Goal: Navigation & Orientation: Find specific page/section

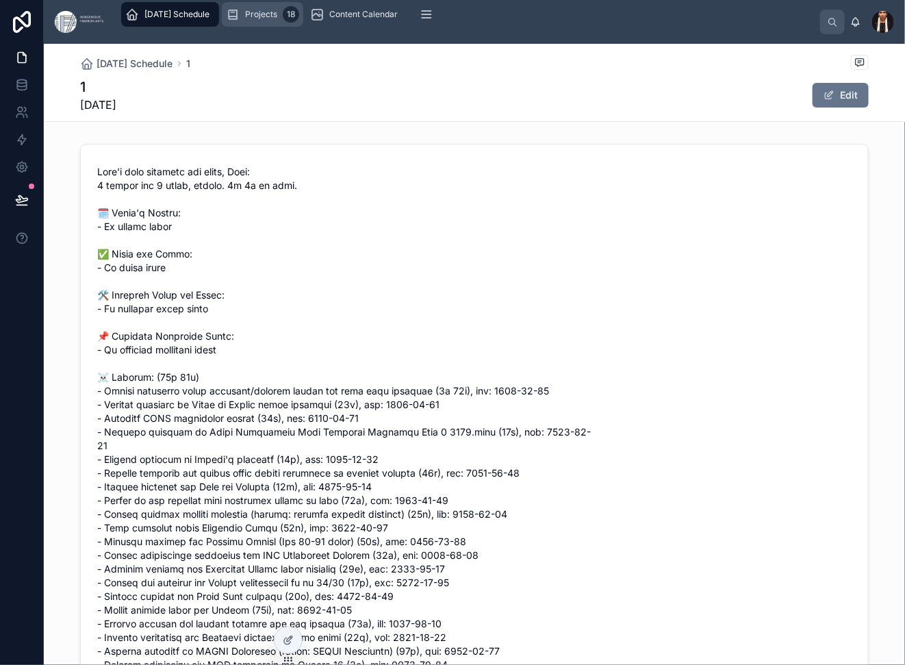
click at [277, 20] on span "Projects" at bounding box center [261, 14] width 32 height 11
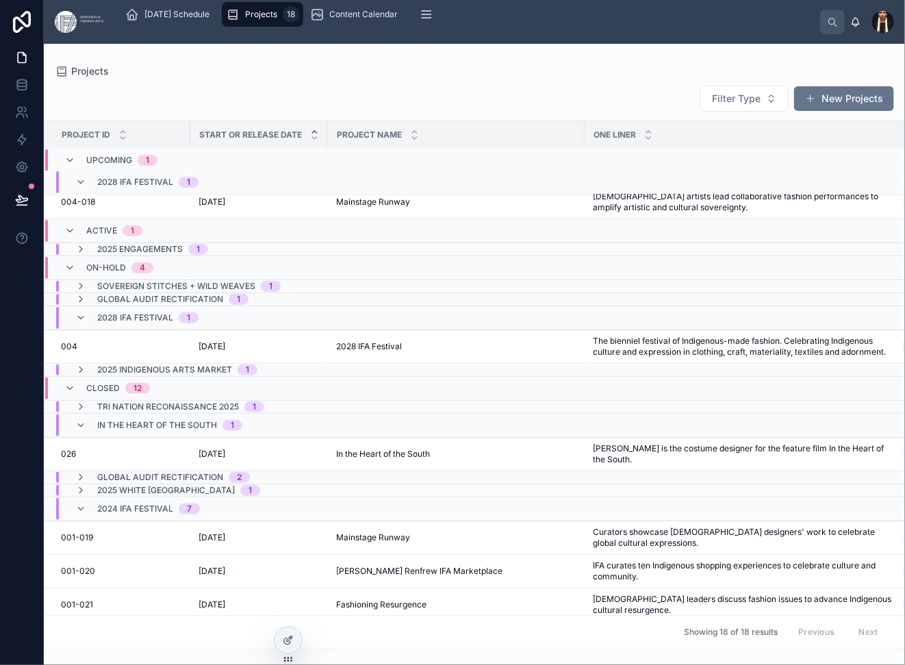
scroll to position [18, 0]
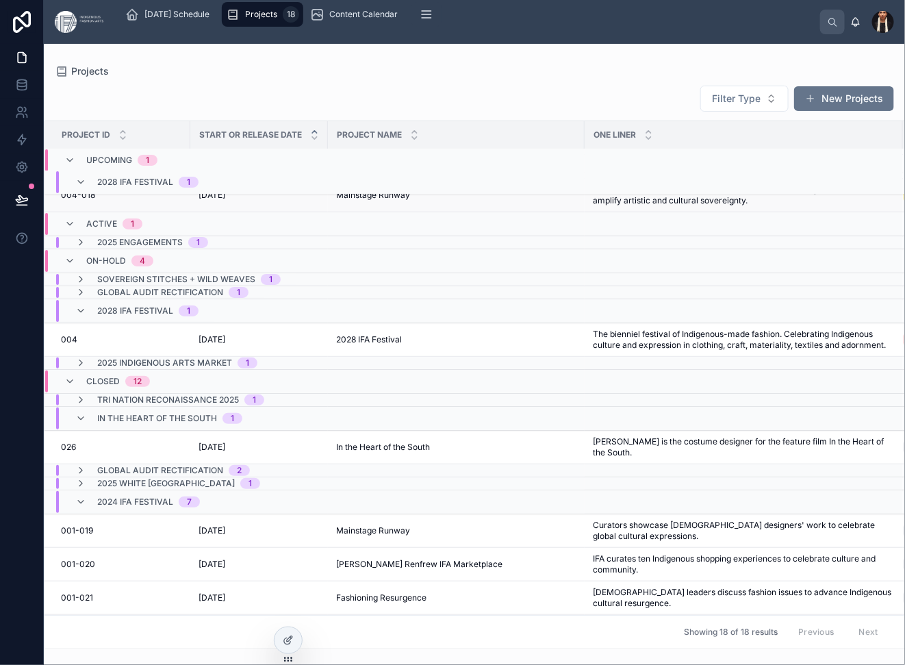
click at [225, 201] on span "[DATE]" at bounding box center [212, 195] width 27 height 11
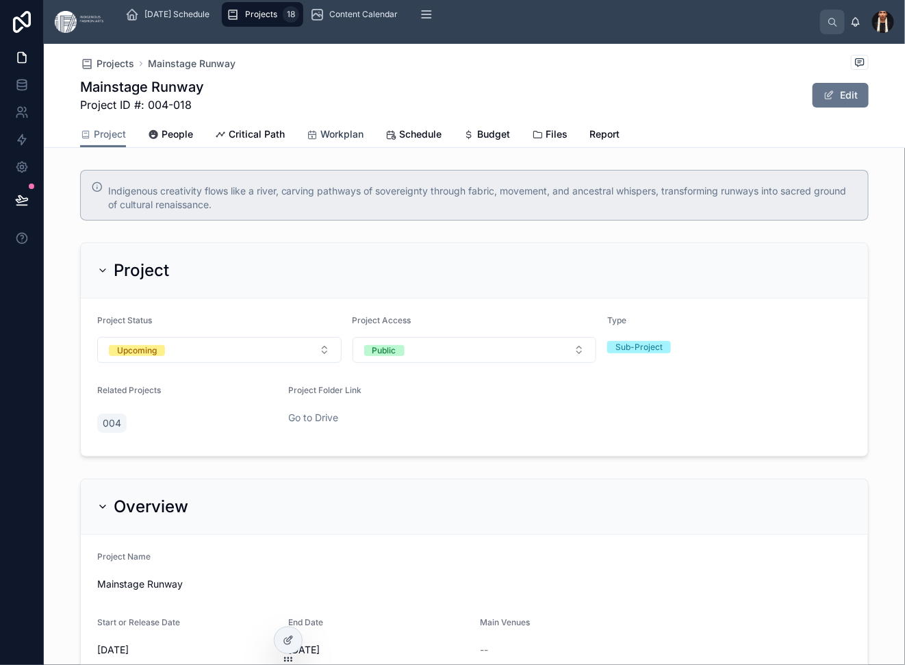
click at [364, 141] on span "Workplan" at bounding box center [342, 134] width 43 height 14
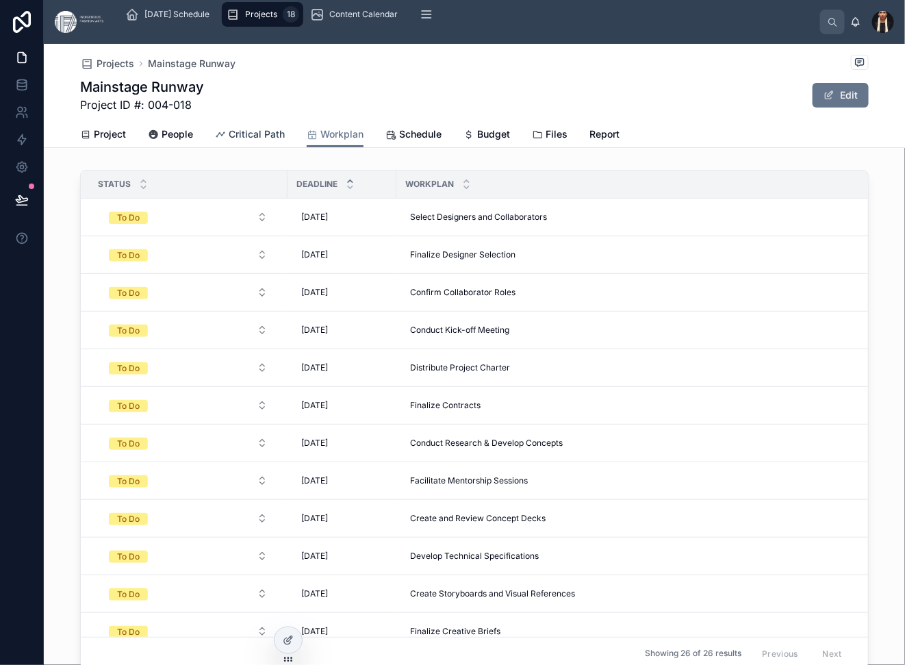
click at [285, 141] on span "Critical Path" at bounding box center [257, 134] width 56 height 14
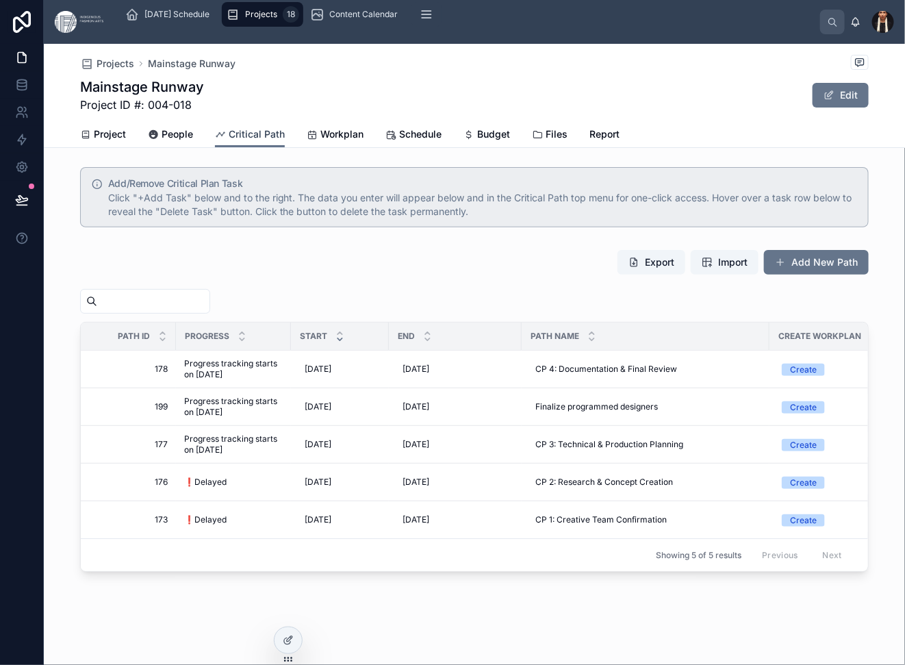
scroll to position [259, 0]
click at [364, 141] on span "Workplan" at bounding box center [342, 134] width 43 height 14
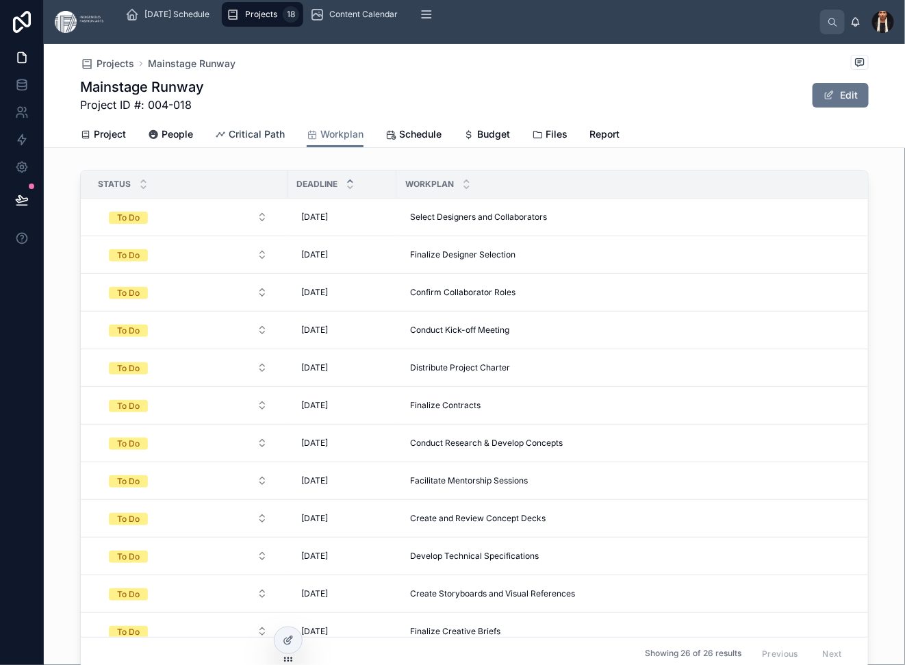
click at [285, 141] on span "Critical Path" at bounding box center [257, 134] width 56 height 14
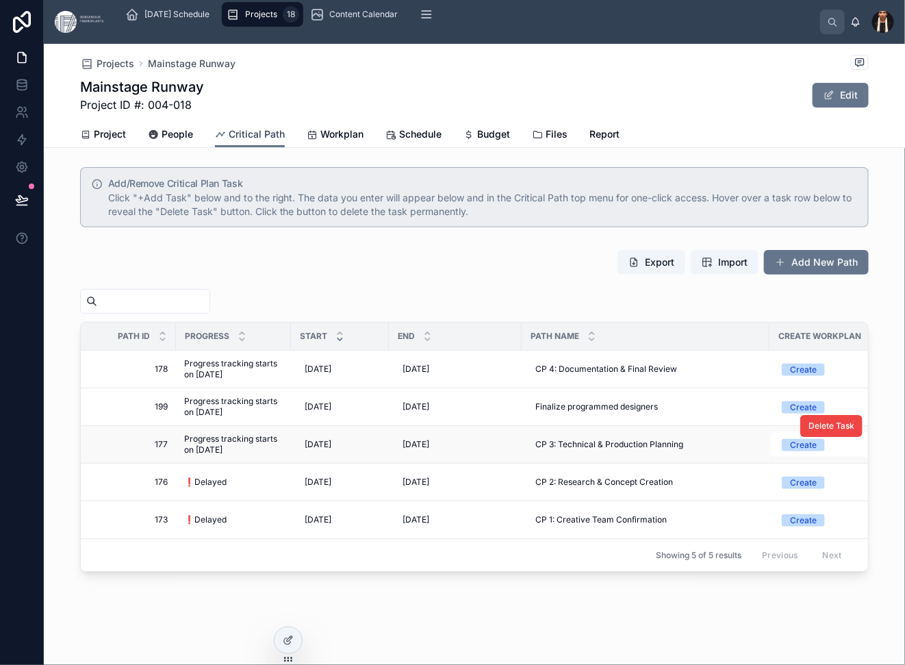
scroll to position [190, 0]
click at [364, 141] on span "Workplan" at bounding box center [342, 134] width 43 height 14
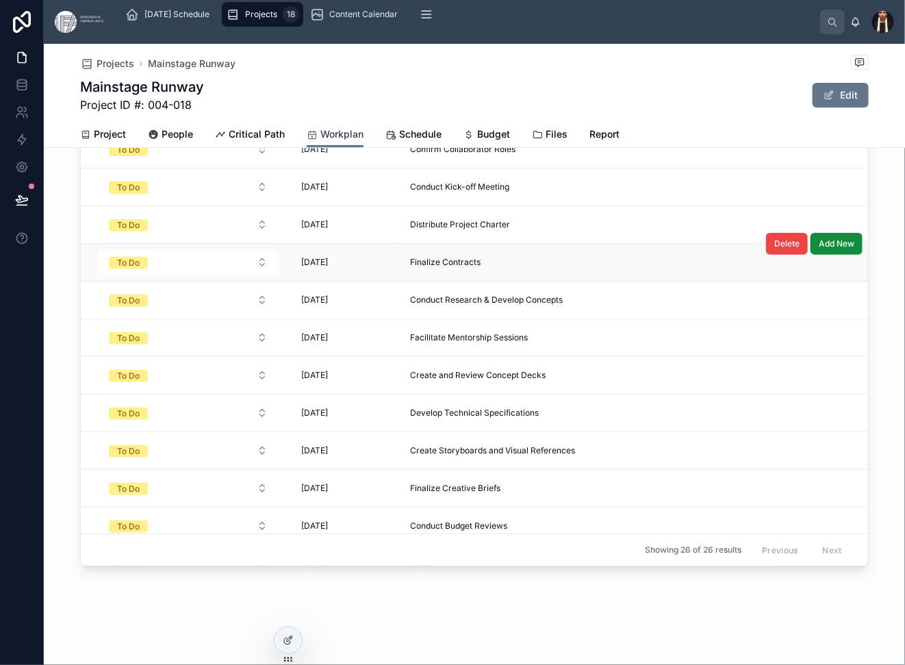
scroll to position [47, 0]
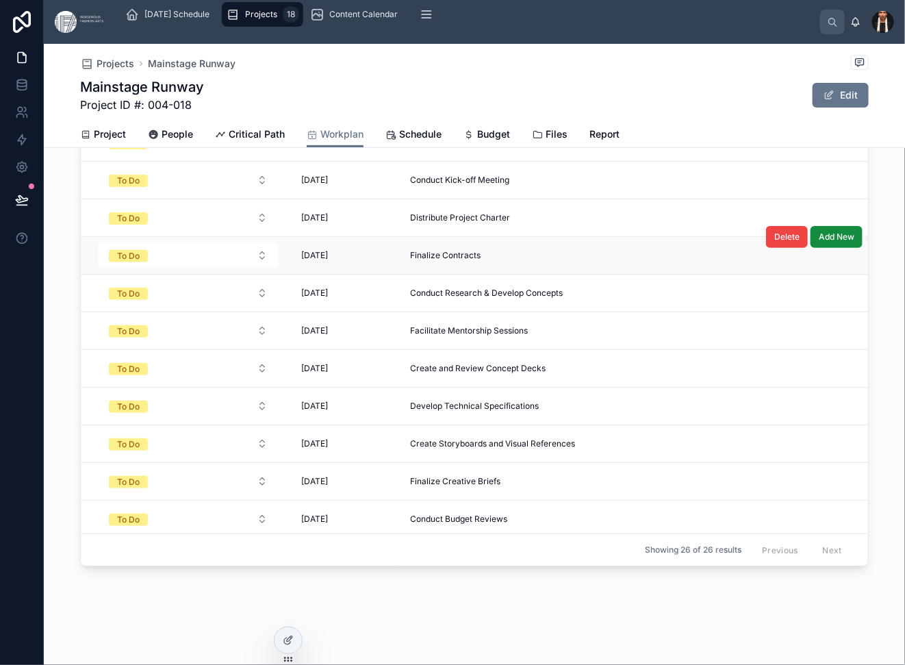
click at [275, 275] on td "To Do" at bounding box center [184, 256] width 207 height 38
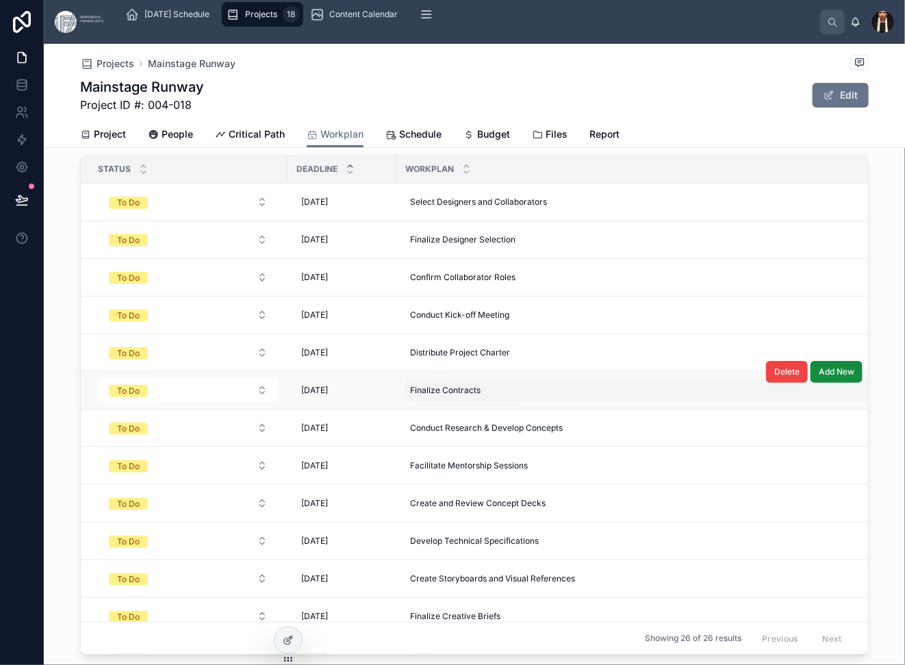
scroll to position [0, 0]
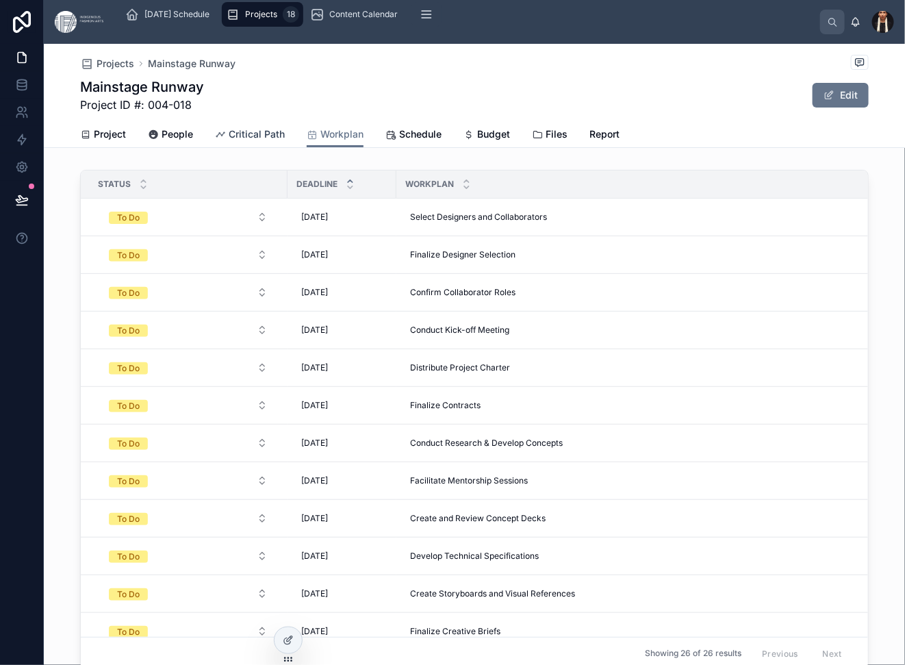
click at [285, 141] on span "Critical Path" at bounding box center [257, 134] width 56 height 14
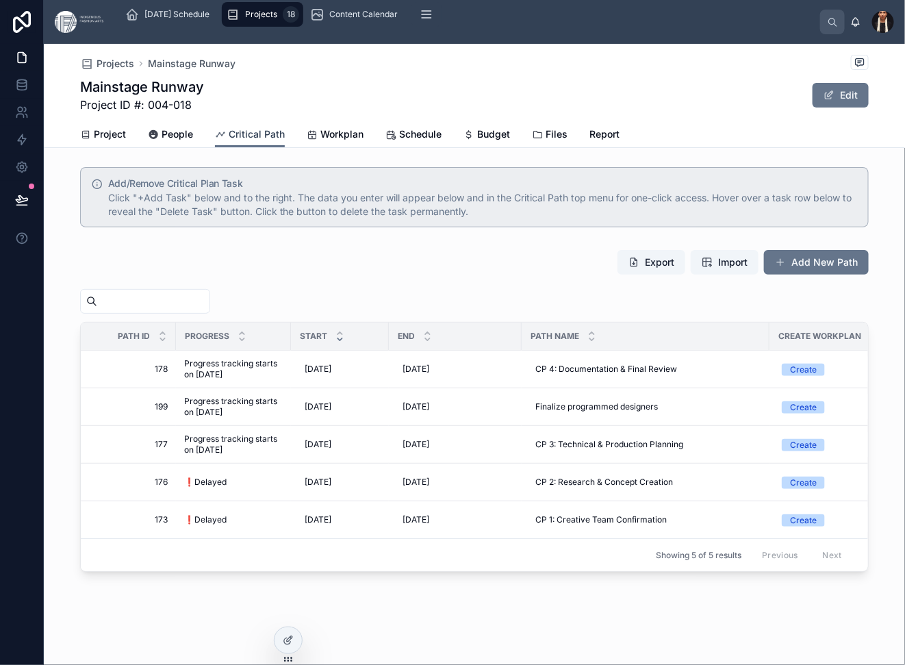
scroll to position [118, 0]
click at [252, 418] on span "Progress tracking starts on [DATE]" at bounding box center [233, 407] width 99 height 22
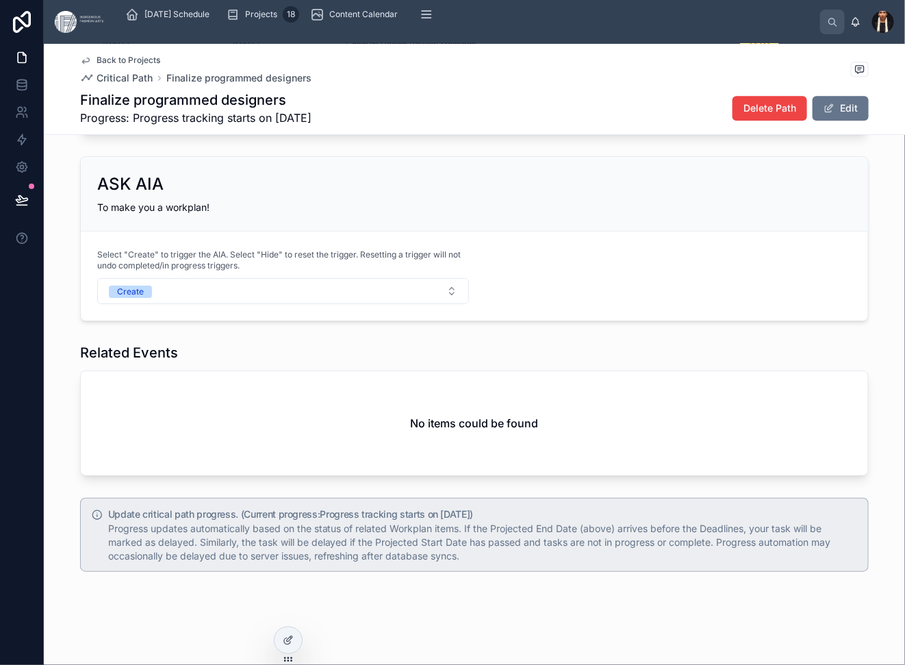
scroll to position [2038, 0]
